Goal: Information Seeking & Learning: Stay updated

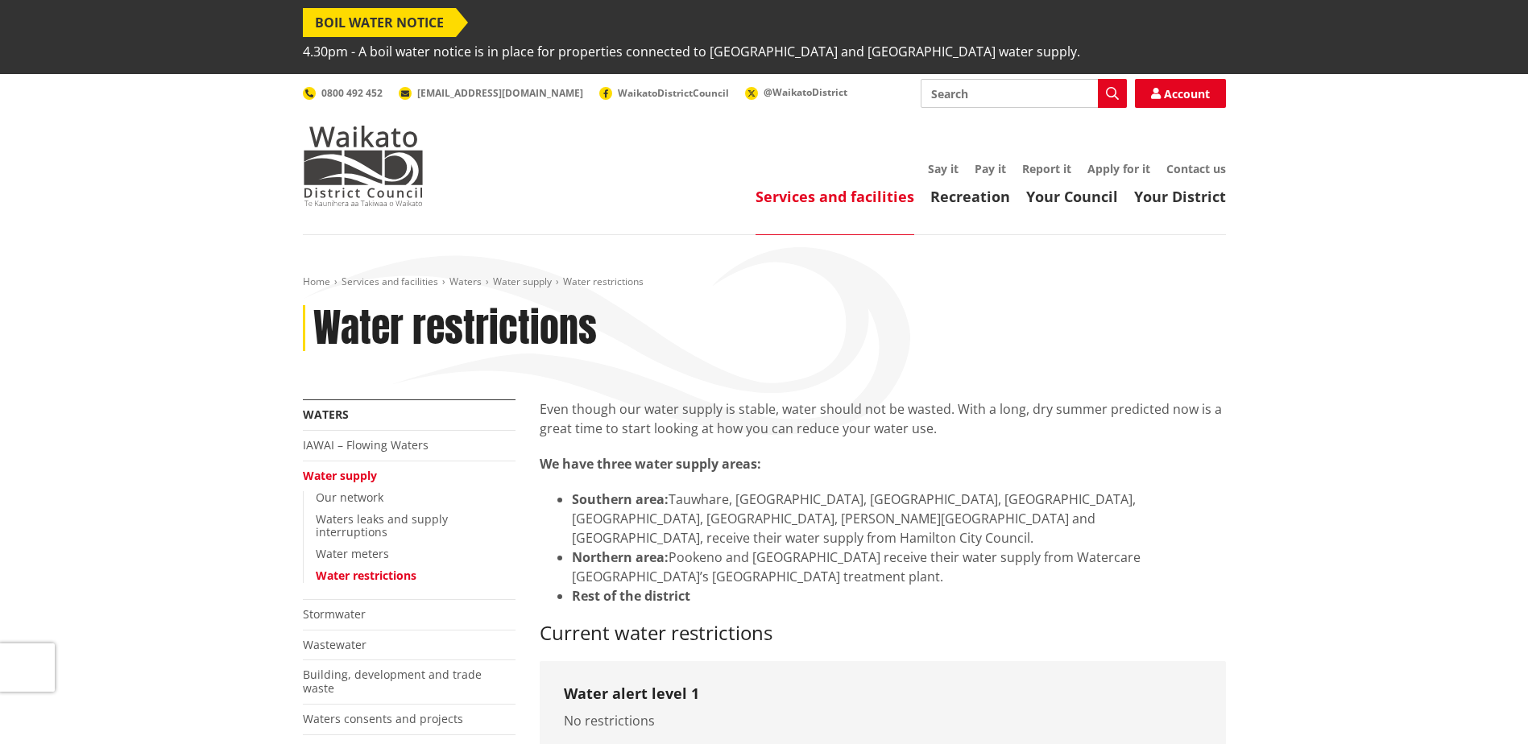
scroll to position [161, 0]
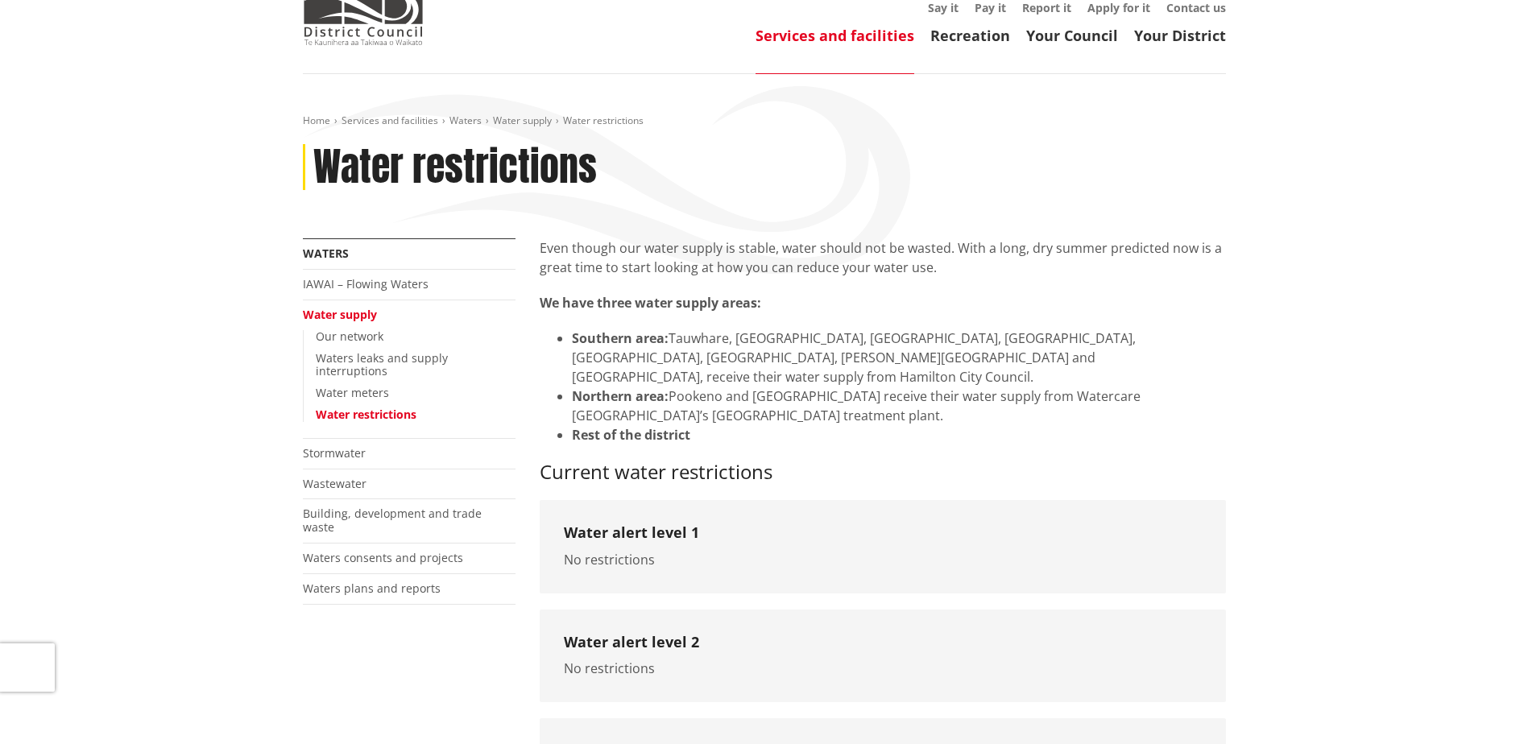
click at [780, 296] on div "Even though our water supply is stable, water should not be wasted. With a long…" at bounding box center [883, 361] width 686 height 246
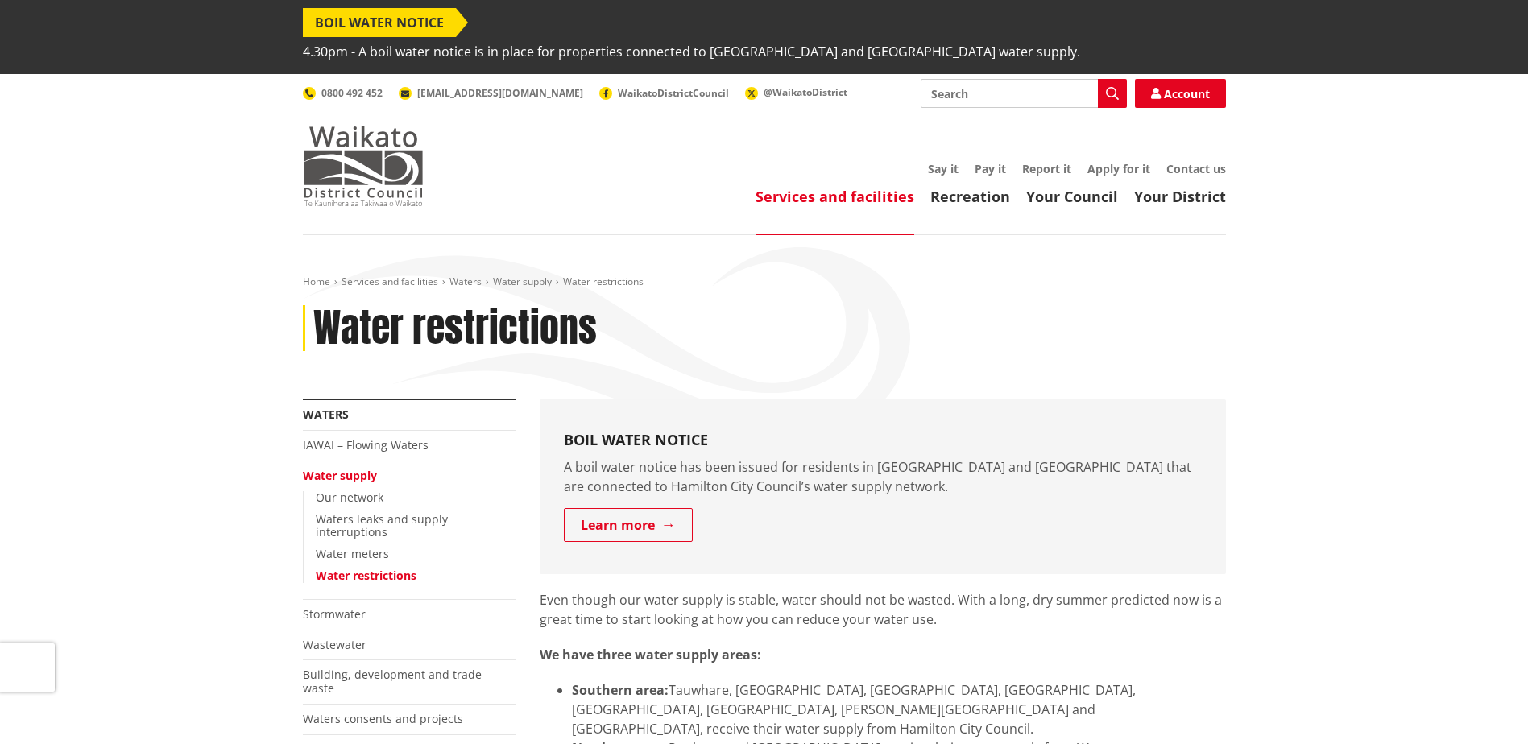
click at [372, 126] on img at bounding box center [363, 166] width 121 height 81
